Goal: Obtain resource: Obtain resource

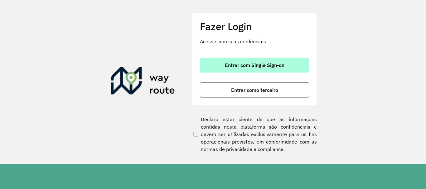
click at [262, 66] on span "Entrar com Single Sign-on" at bounding box center [255, 65] width 60 height 5
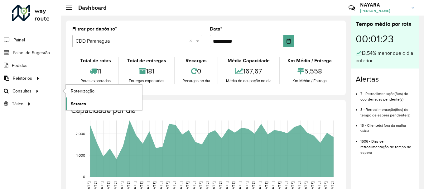
click at [73, 104] on span "Setores" at bounding box center [78, 104] width 15 height 7
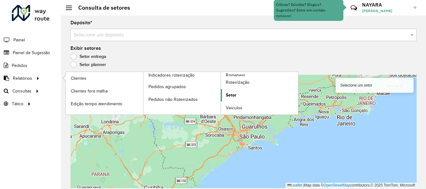
click at [226, 94] on span "Setor" at bounding box center [231, 95] width 11 height 7
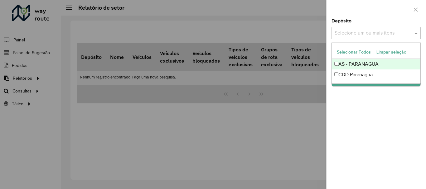
click at [341, 28] on div "Selecione um ou mais itens" at bounding box center [375, 33] width 89 height 12
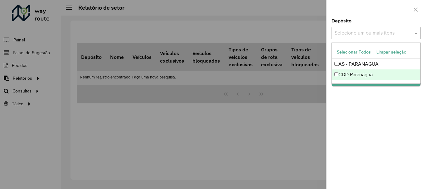
click at [345, 72] on div "CDD Paranagua" at bounding box center [376, 75] width 89 height 11
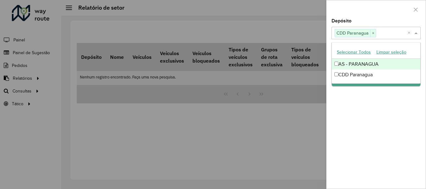
click at [387, 6] on div at bounding box center [376, 9] width 99 height 18
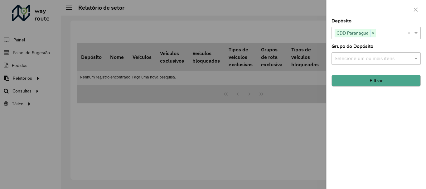
click at [381, 54] on div "Selecione um ou mais itens" at bounding box center [375, 58] width 89 height 12
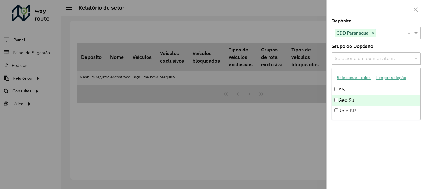
click at [356, 103] on div "Geo Sul" at bounding box center [376, 100] width 89 height 11
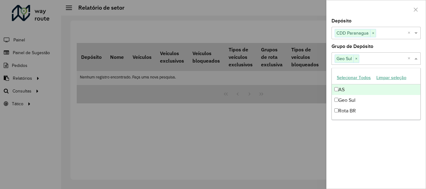
click at [375, 11] on div at bounding box center [376, 9] width 99 height 18
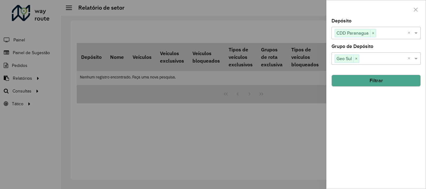
click at [376, 78] on button "Filtrar" at bounding box center [375, 81] width 89 height 12
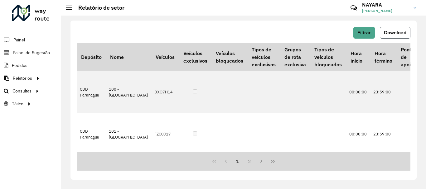
click at [393, 32] on span "Download" at bounding box center [395, 32] width 22 height 5
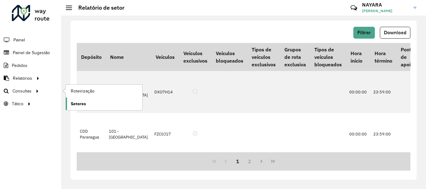
click at [66, 106] on link "Setores" at bounding box center [104, 104] width 76 height 12
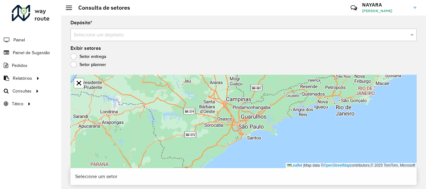
click at [101, 35] on input "text" at bounding box center [237, 34] width 327 height 7
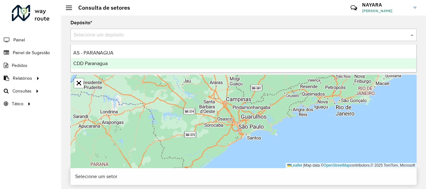
click at [93, 64] on span "CDD Paranagua" at bounding box center [90, 63] width 34 height 5
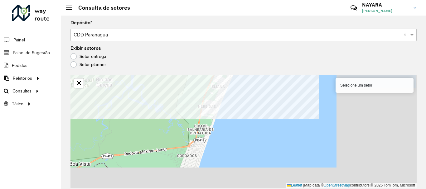
click at [173, 61] on formly-group "Depósito * Selecione um depósito × CDD Paranagua × Exibir setores Setor entrega…" at bounding box center [243, 105] width 346 height 168
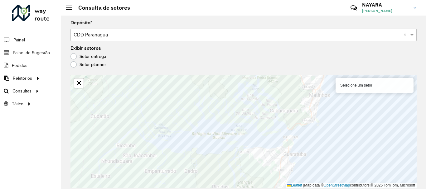
click at [360, 86] on div "Selecione um setor" at bounding box center [375, 85] width 78 height 15
click at [360, 85] on div "Selecione um setor" at bounding box center [375, 85] width 78 height 15
click at [386, 88] on div "Selecione um setor" at bounding box center [375, 85] width 78 height 15
click at [359, 86] on div "Selecione um setor" at bounding box center [375, 85] width 78 height 15
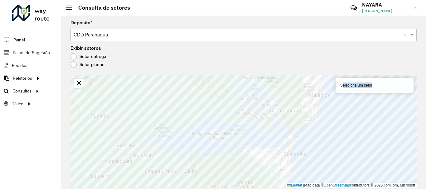
click at [359, 86] on div "Selecione um setor" at bounding box center [375, 85] width 78 height 15
click at [101, 63] on label "Setor planner" at bounding box center [88, 64] width 36 height 6
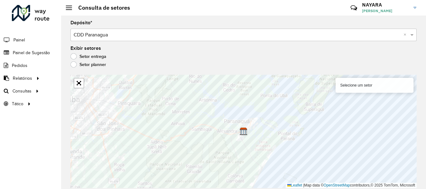
click at [90, 57] on label "Setor entrega" at bounding box center [88, 56] width 36 height 6
click at [73, 55] on label "Setor entrega" at bounding box center [88, 56] width 36 height 6
click at [346, 87] on div "Selecione um setor" at bounding box center [375, 85] width 78 height 15
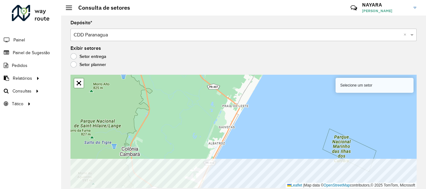
click at [188, 189] on html "Aguarde... Pop-up bloqueado! Seu navegador bloqueou automáticamente a abertura …" at bounding box center [213, 94] width 426 height 189
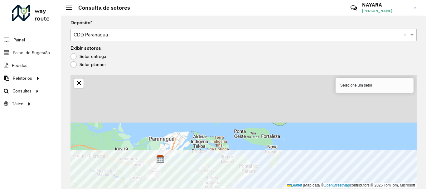
click at [177, 189] on html "Aguarde... Pop-up bloqueado! Seu navegador bloqueou automáticamente a abertura …" at bounding box center [213, 94] width 426 height 189
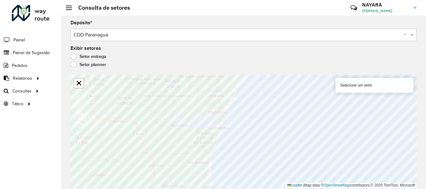
click at [158, 58] on div "Setor entrega" at bounding box center [243, 57] width 346 height 7
